Goal: Transaction & Acquisition: Purchase product/service

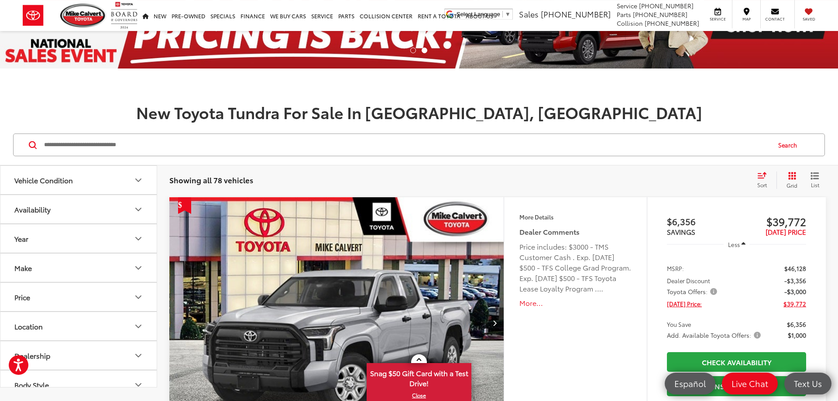
scroll to position [89, 0]
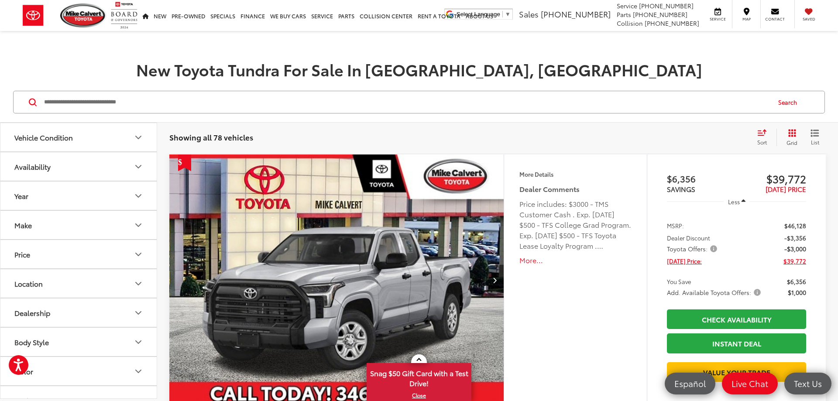
click at [127, 198] on button "Year" at bounding box center [78, 196] width 157 height 28
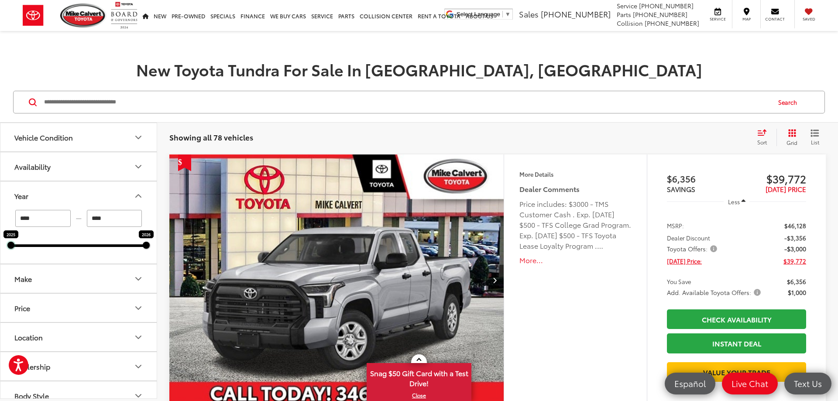
drag, startPoint x: 12, startPoint y: 246, endPoint x: 82, endPoint y: 247, distance: 69.9
click at [83, 247] on div "2025 2026" at bounding box center [78, 246] width 135 height 3
type input "****"
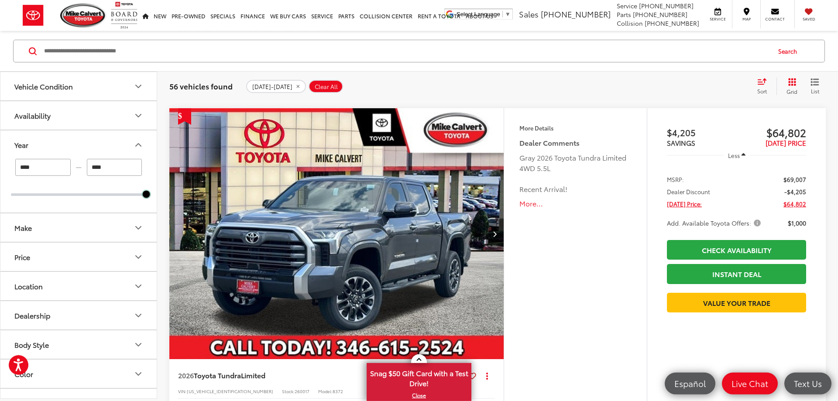
scroll to position [1960, 0]
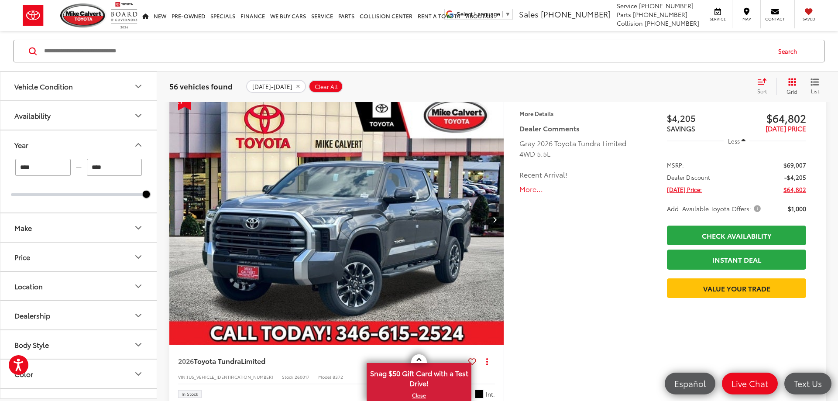
click at [495, 221] on icon "Next image" at bounding box center [495, 220] width 4 height 6
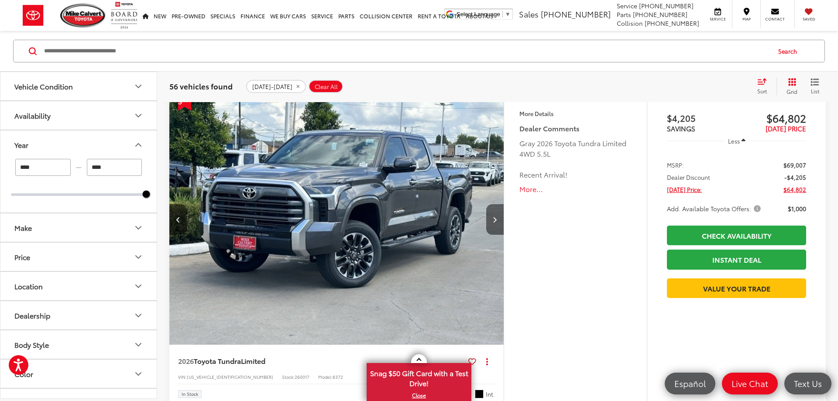
click at [495, 221] on icon "Next image" at bounding box center [495, 220] width 4 height 6
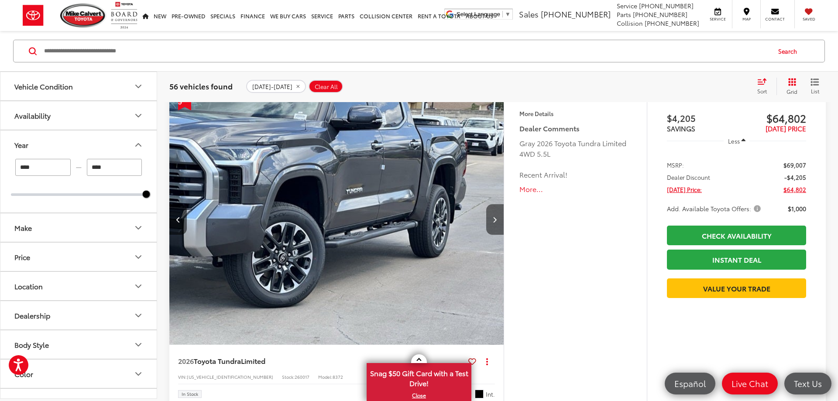
click at [495, 221] on icon "Next image" at bounding box center [495, 220] width 4 height 6
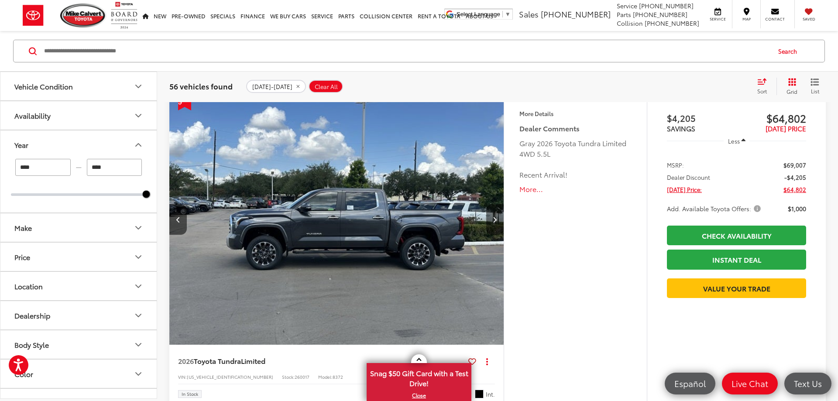
click at [495, 221] on icon "Next image" at bounding box center [495, 220] width 4 height 6
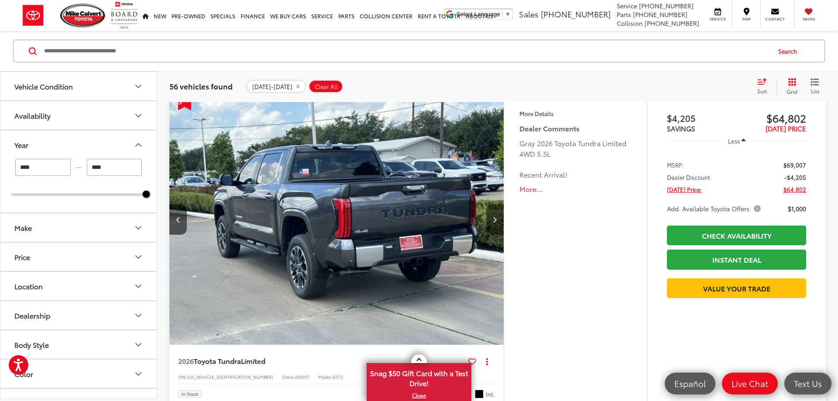
click at [495, 221] on icon "Next image" at bounding box center [495, 220] width 4 height 6
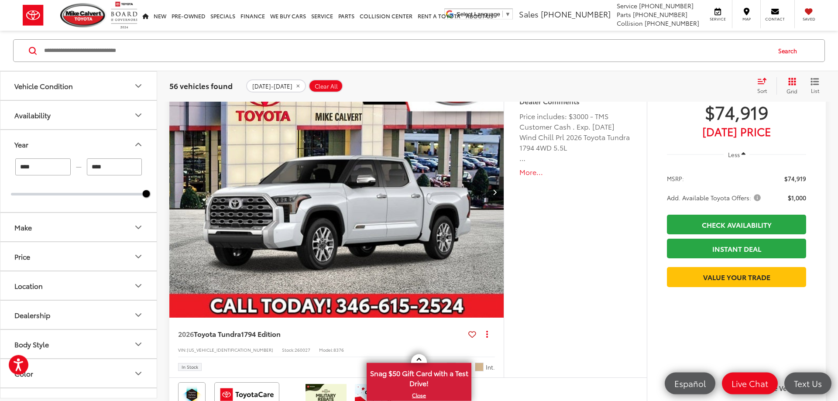
scroll to position [3073, 0]
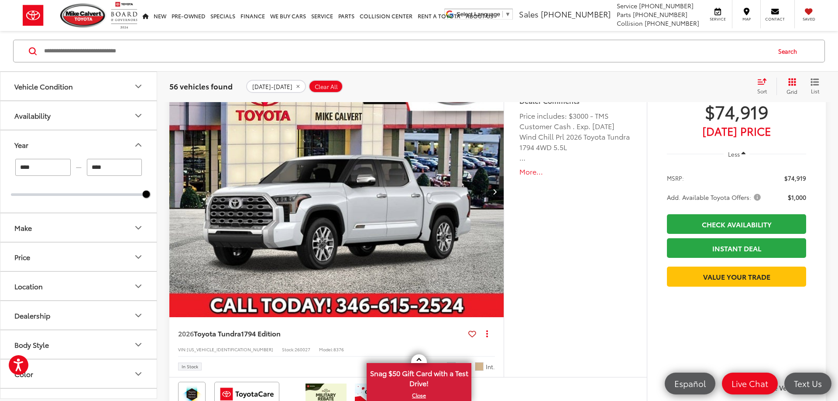
click at [494, 190] on icon "Next image" at bounding box center [495, 192] width 4 height 6
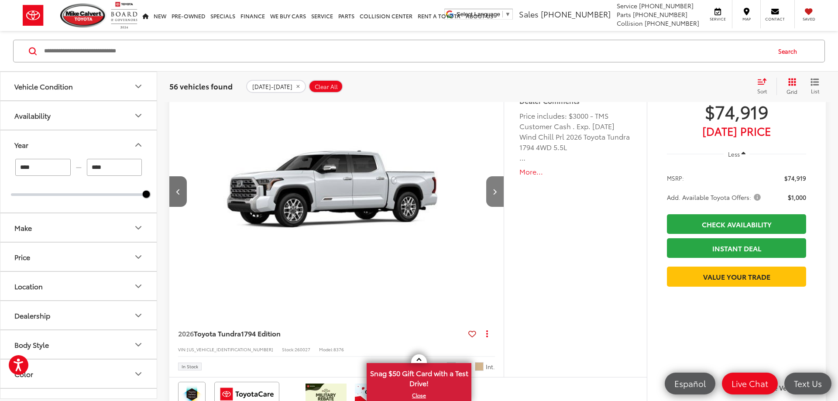
click at [494, 192] on icon "Next image" at bounding box center [495, 192] width 4 height 6
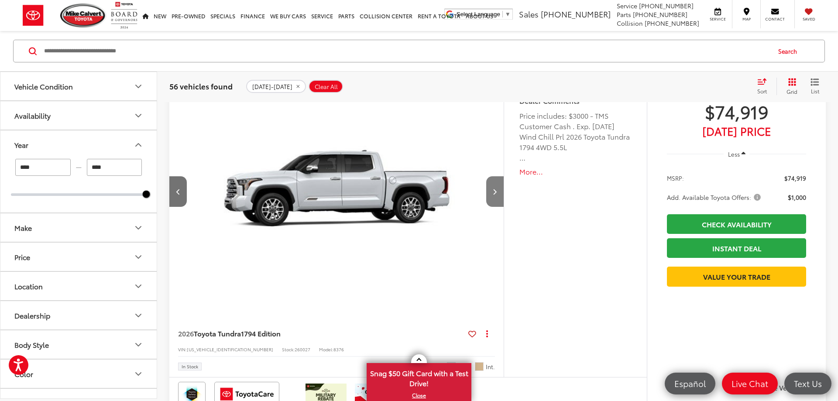
click at [494, 192] on icon "Next image" at bounding box center [495, 192] width 4 height 6
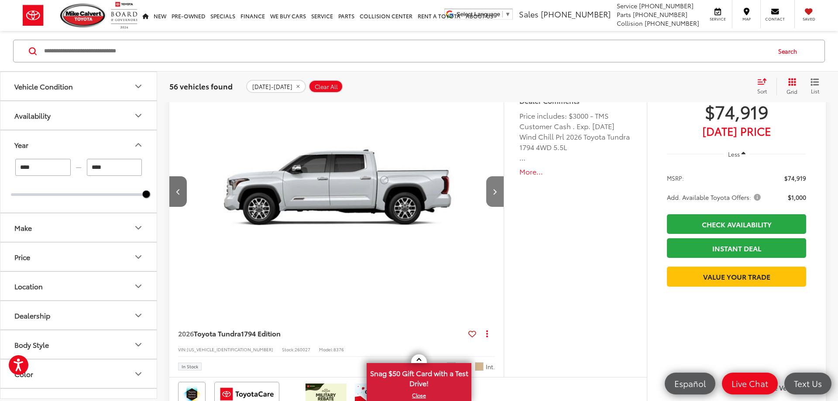
click at [494, 192] on icon "Next image" at bounding box center [495, 192] width 4 height 6
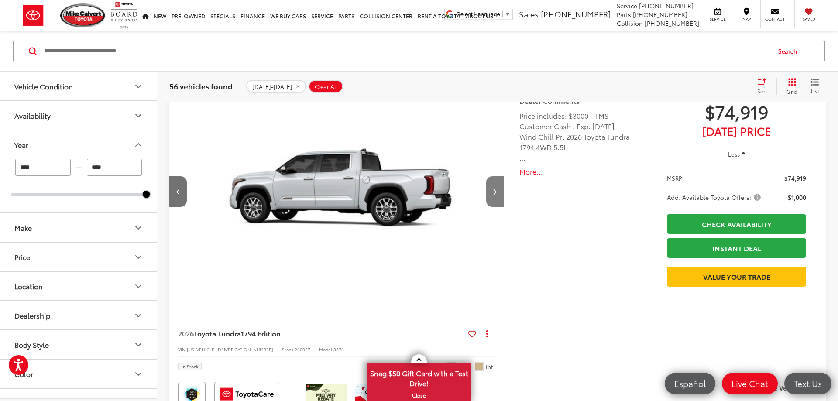
click at [494, 192] on icon "Next image" at bounding box center [495, 192] width 4 height 6
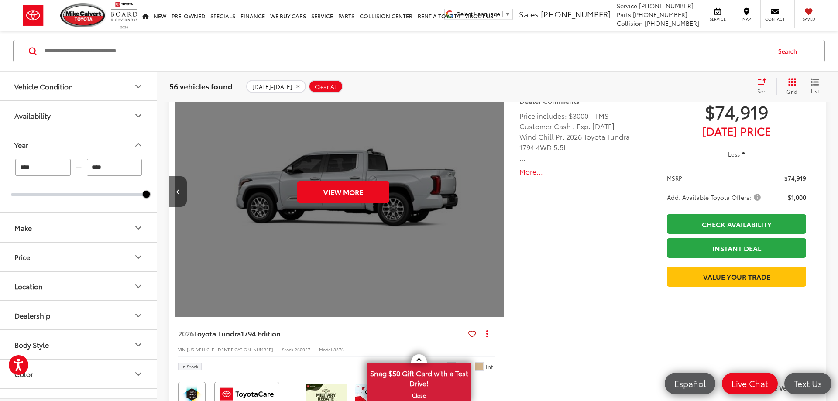
scroll to position [0, 1679]
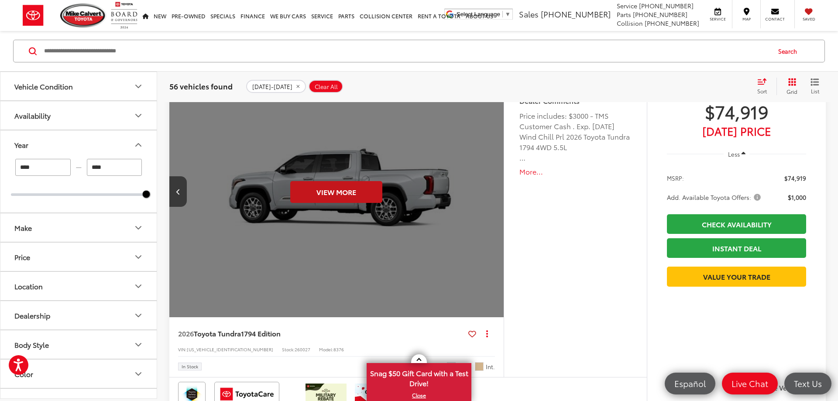
click at [362, 193] on button "View More" at bounding box center [336, 192] width 92 height 22
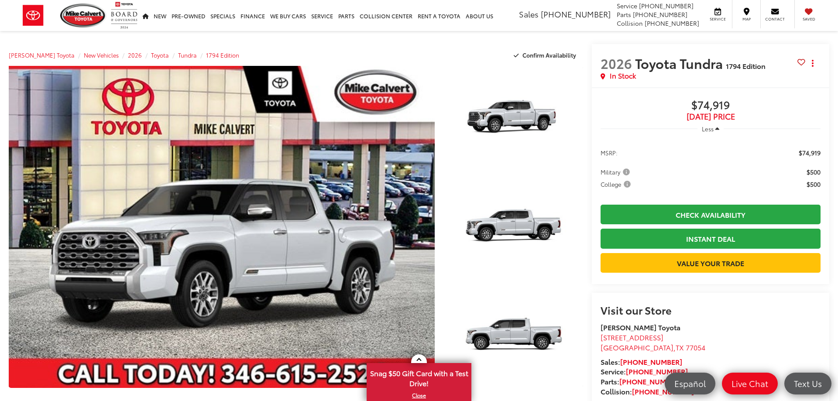
scroll to position [45, 0]
